Goal: Book appointment/travel/reservation

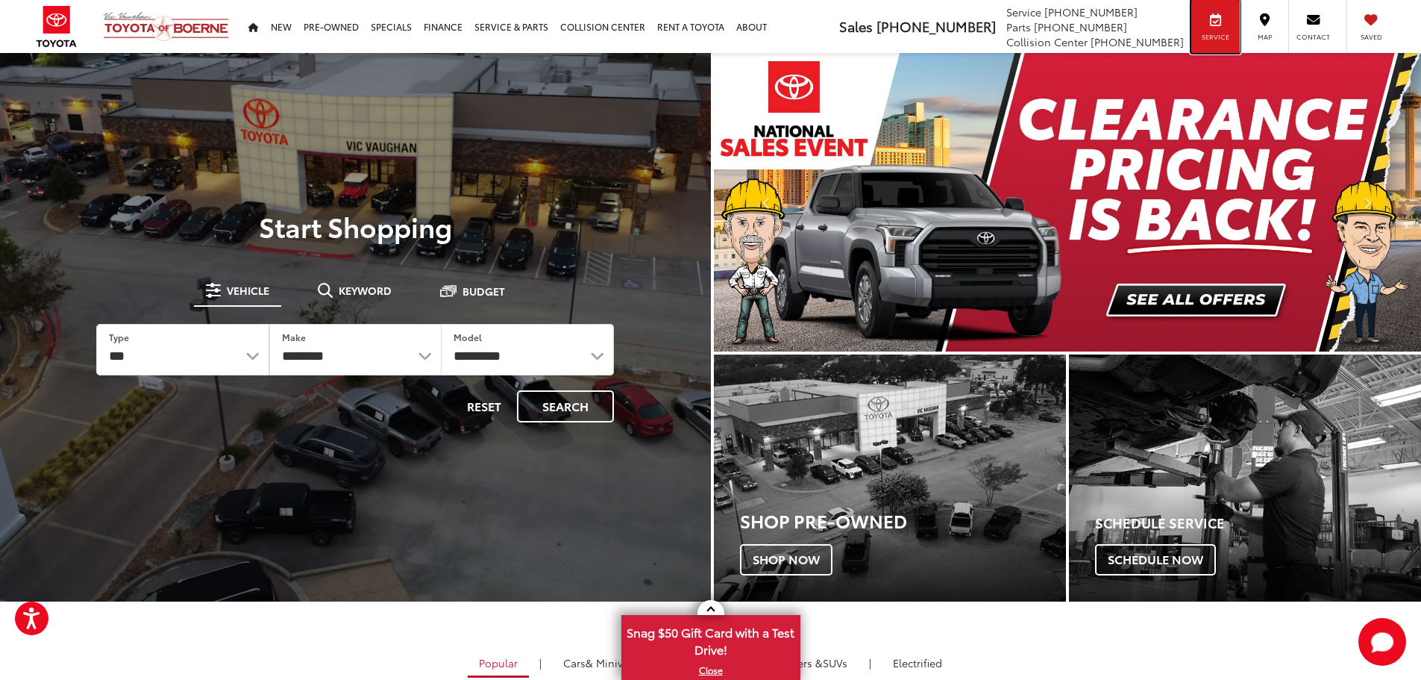
click at [1204, 21] on div "Service" at bounding box center [1215, 26] width 48 height 53
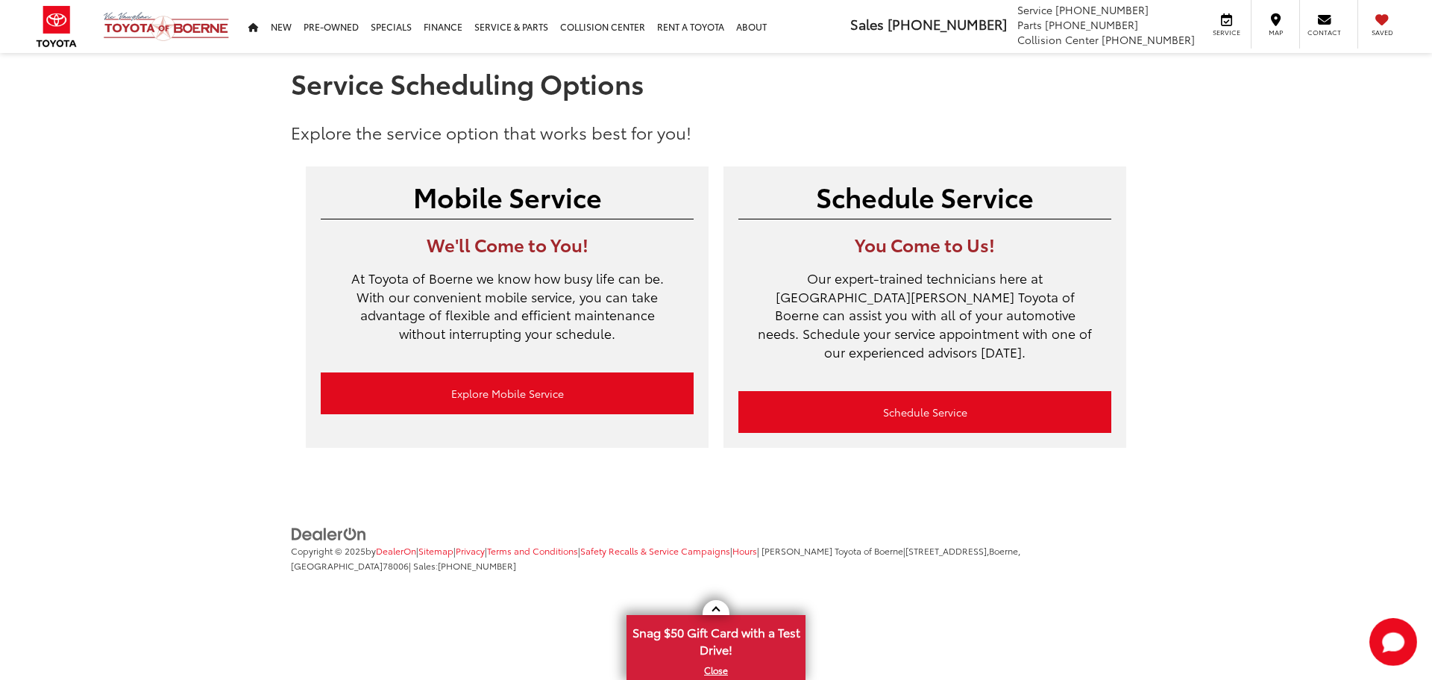
click at [1005, 132] on p "Explore the service option that works best for you!" at bounding box center [716, 132] width 850 height 24
click at [1332, 270] on section "Service Scheduling Options Explore the service option that works best for you! …" at bounding box center [716, 258] width 1432 height 410
click at [1241, 283] on section "Service Scheduling Options Explore the service option that works best for you! …" at bounding box center [716, 258] width 1432 height 410
click at [1241, 284] on section "Service Scheduling Options Explore the service option that works best for you! …" at bounding box center [716, 258] width 1432 height 410
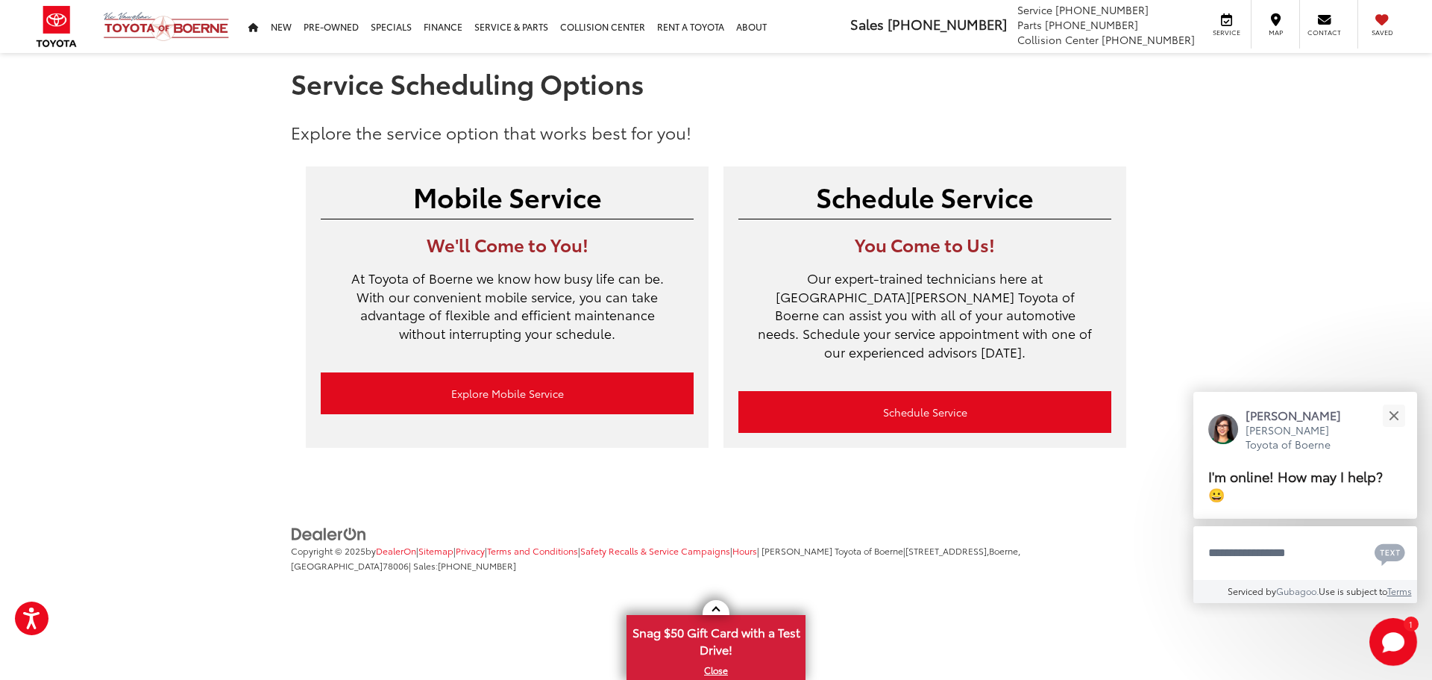
click at [1191, 342] on section "Service Scheduling Options Explore the service option that works best for you! …" at bounding box center [716, 258] width 1432 height 410
click at [1394, 413] on button "Close" at bounding box center [1394, 415] width 32 height 32
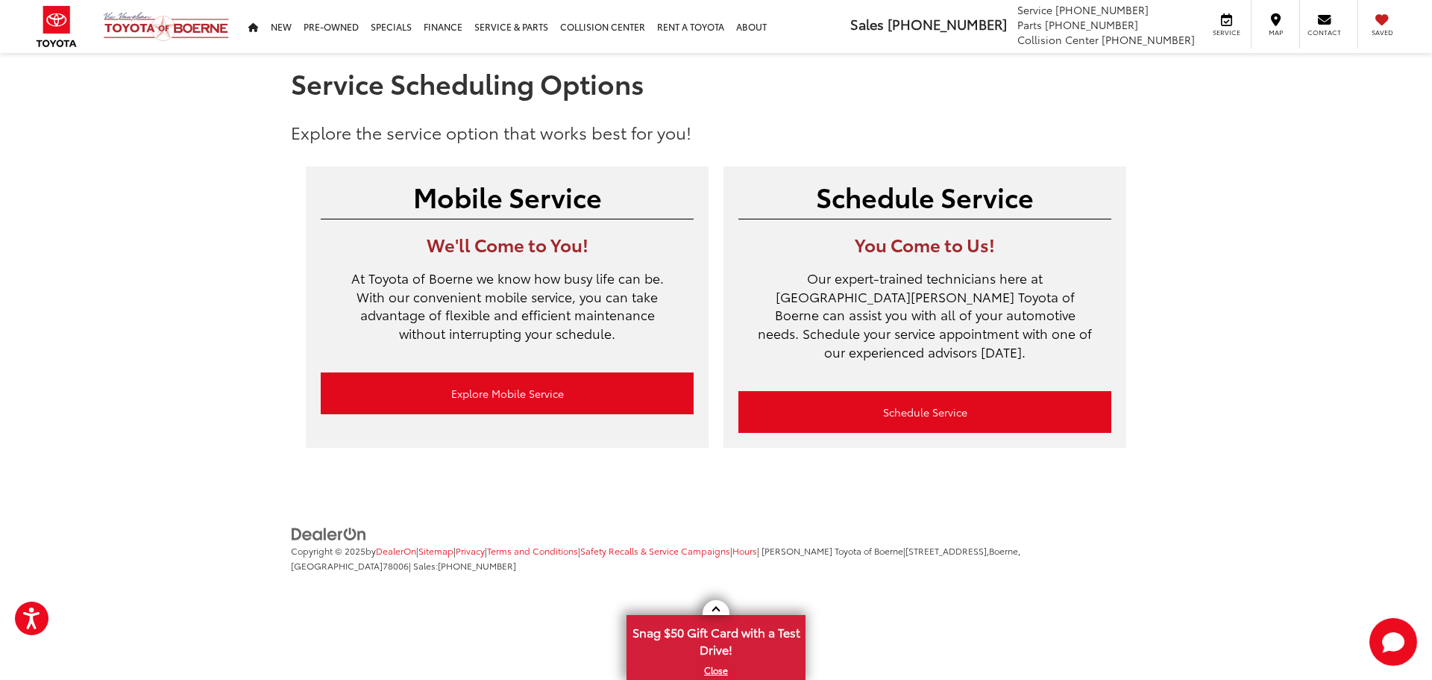
click at [1263, 273] on section "Service Scheduling Options Explore the service option that works best for you! …" at bounding box center [716, 258] width 1432 height 410
click at [1247, 268] on section "Service Scheduling Options Explore the service option that works best for you! …" at bounding box center [716, 258] width 1432 height 410
click at [1185, 155] on section "Service Scheduling Options Explore the service option that works best for you! …" at bounding box center [716, 258] width 1432 height 410
click at [1185, 223] on section "Service Scheduling Options Explore the service option that works best for you! …" at bounding box center [716, 258] width 1432 height 410
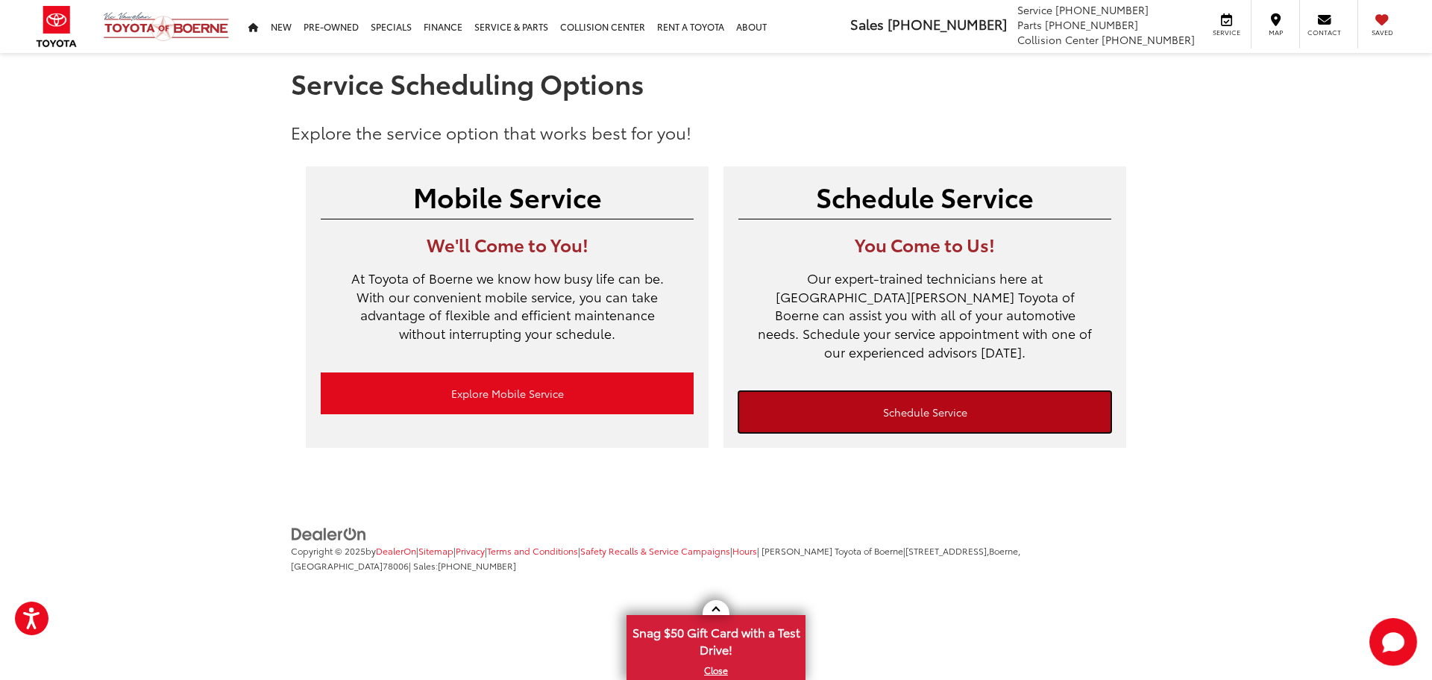
click at [909, 391] on link "Schedule Service" at bounding box center [925, 412] width 373 height 42
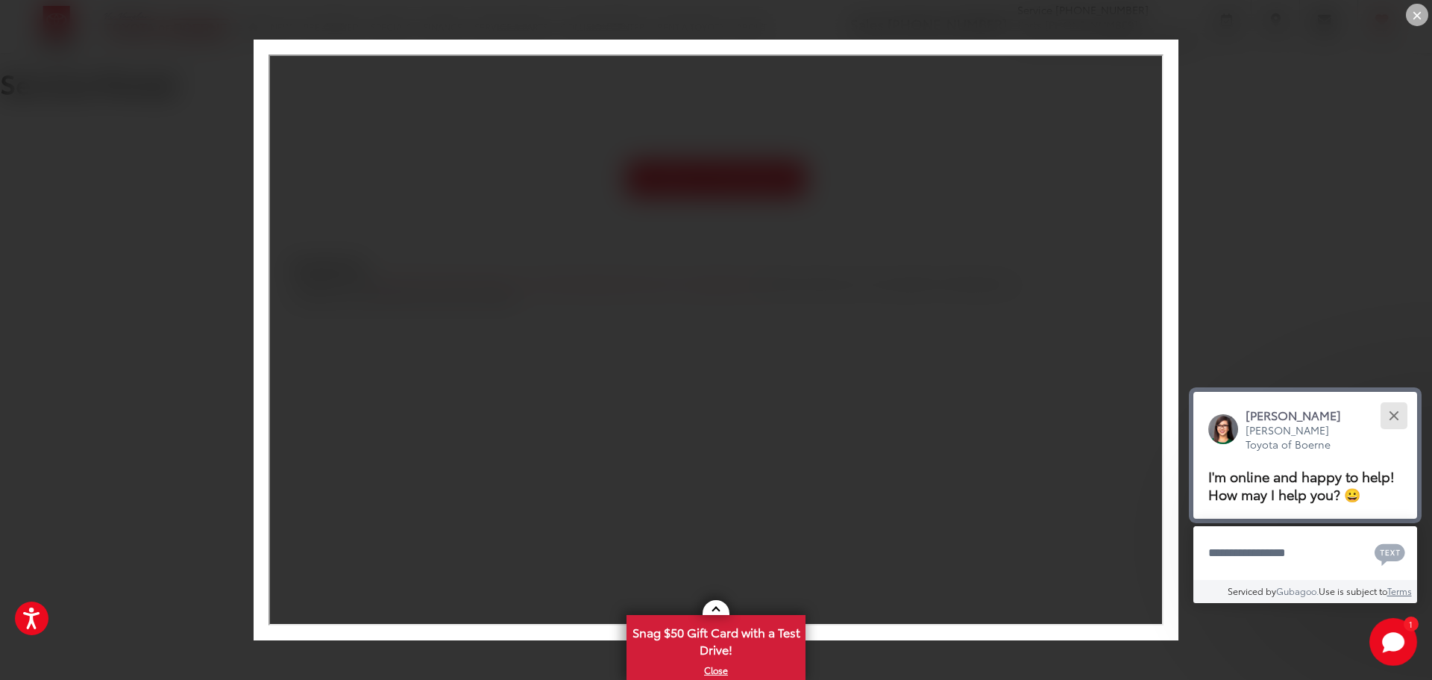
click at [1401, 415] on button "Close" at bounding box center [1394, 415] width 32 height 32
